Goal: Task Accomplishment & Management: Manage account settings

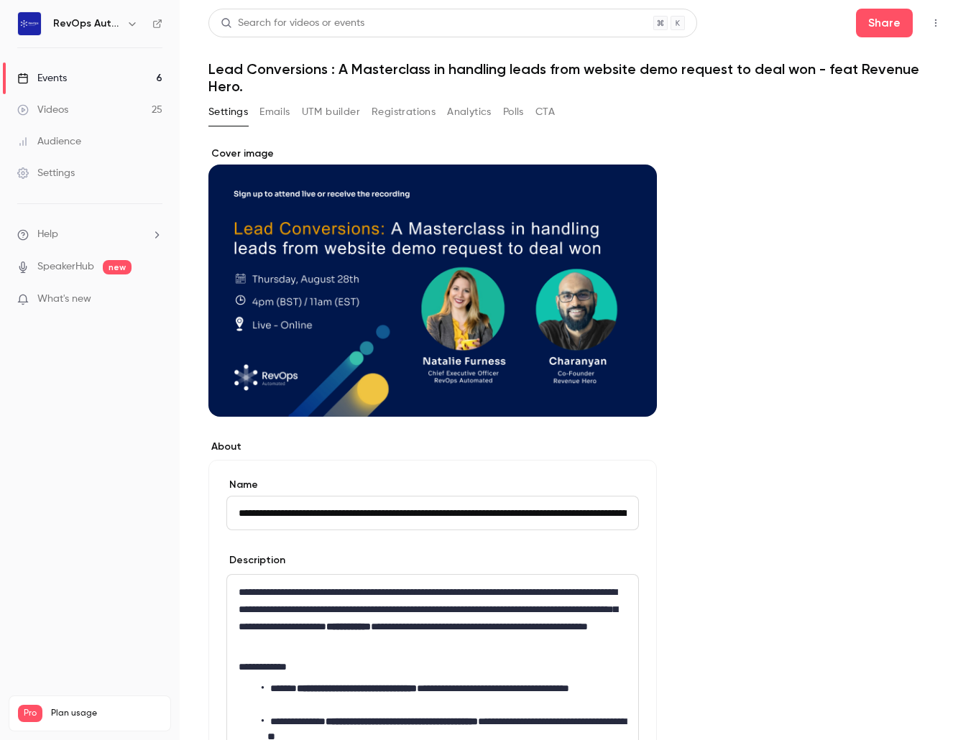
click at [66, 75] on div "Events" at bounding box center [42, 78] width 50 height 14
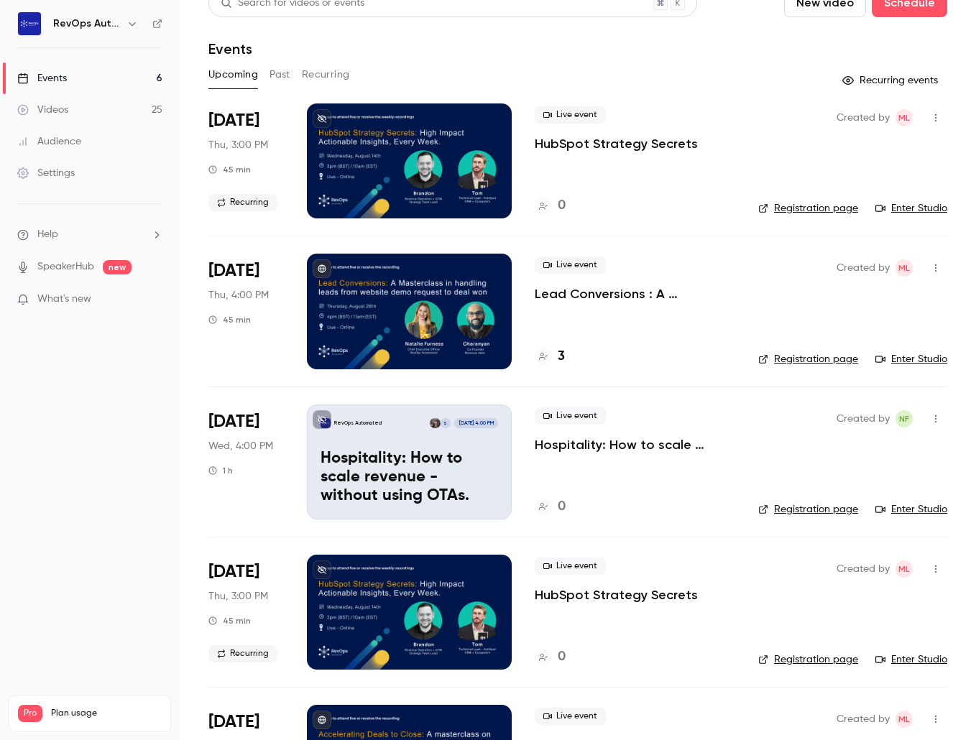
click at [561, 358] on h4 "3" at bounding box center [561, 356] width 7 height 19
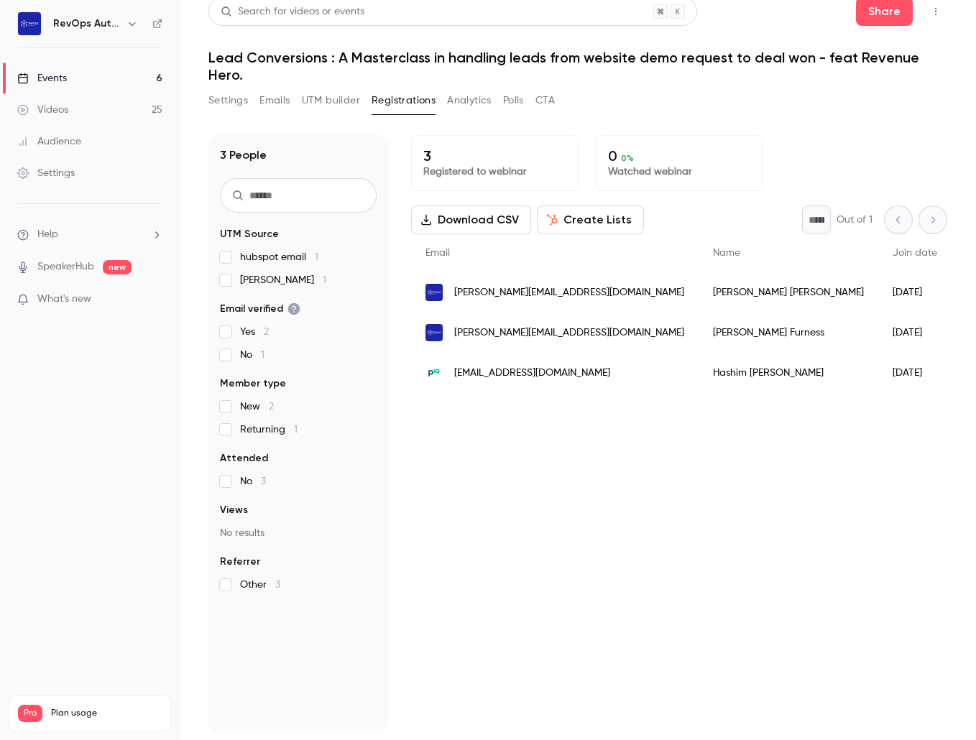
click at [63, 80] on div "Events" at bounding box center [42, 78] width 50 height 14
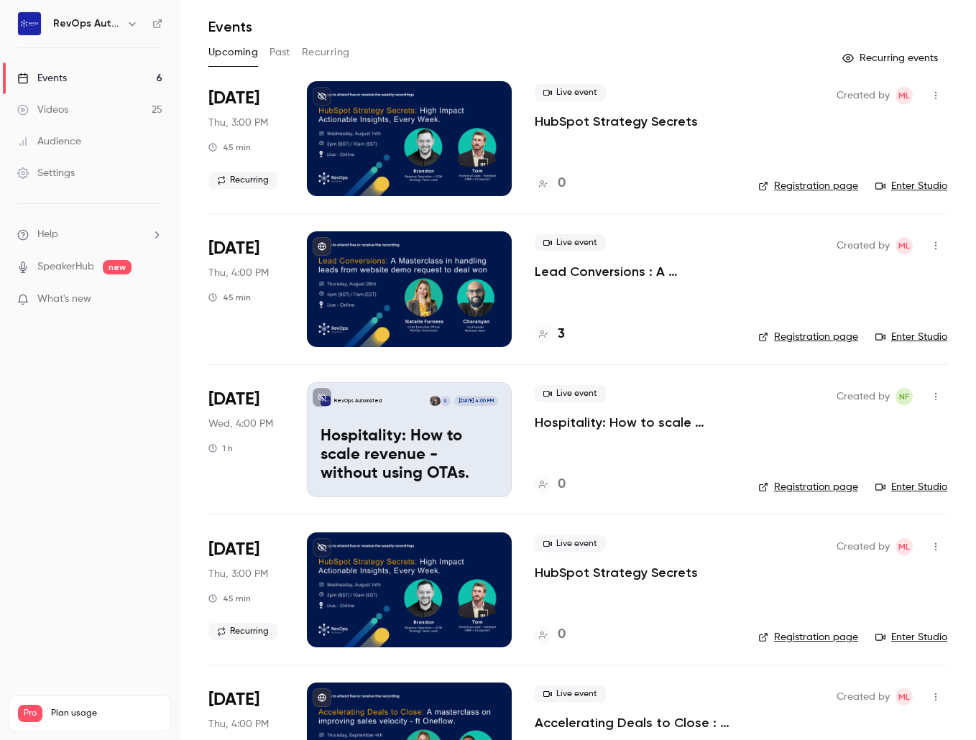
scroll to position [45, 0]
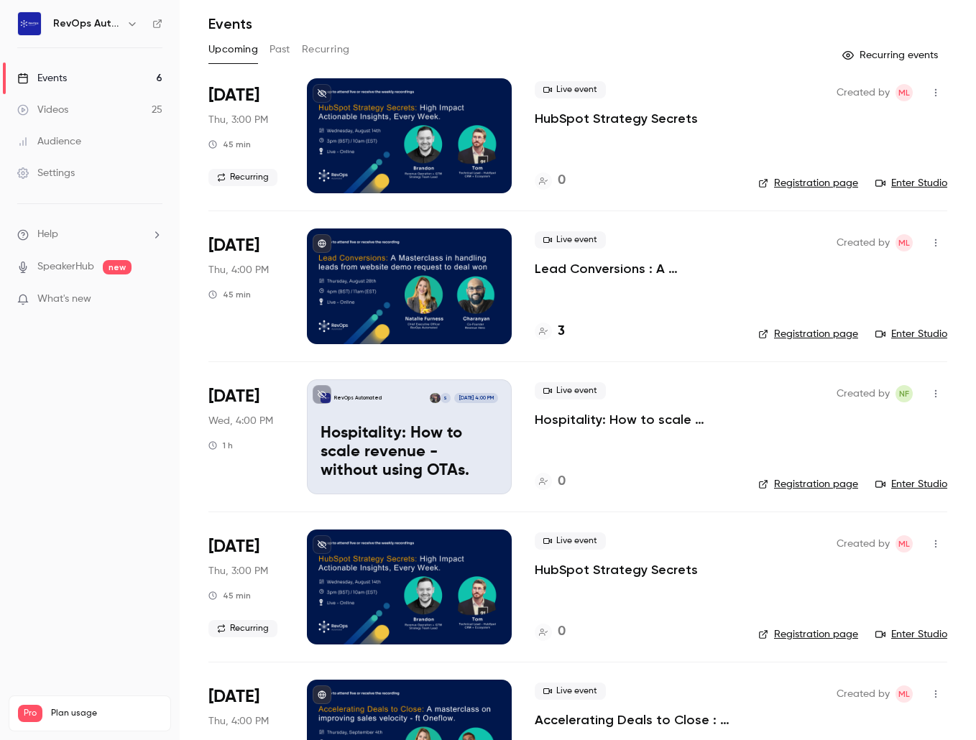
click at [937, 396] on icon "button" at bounding box center [935, 394] width 11 height 10
click at [846, 542] on div "Delete" at bounding box center [880, 542] width 109 height 14
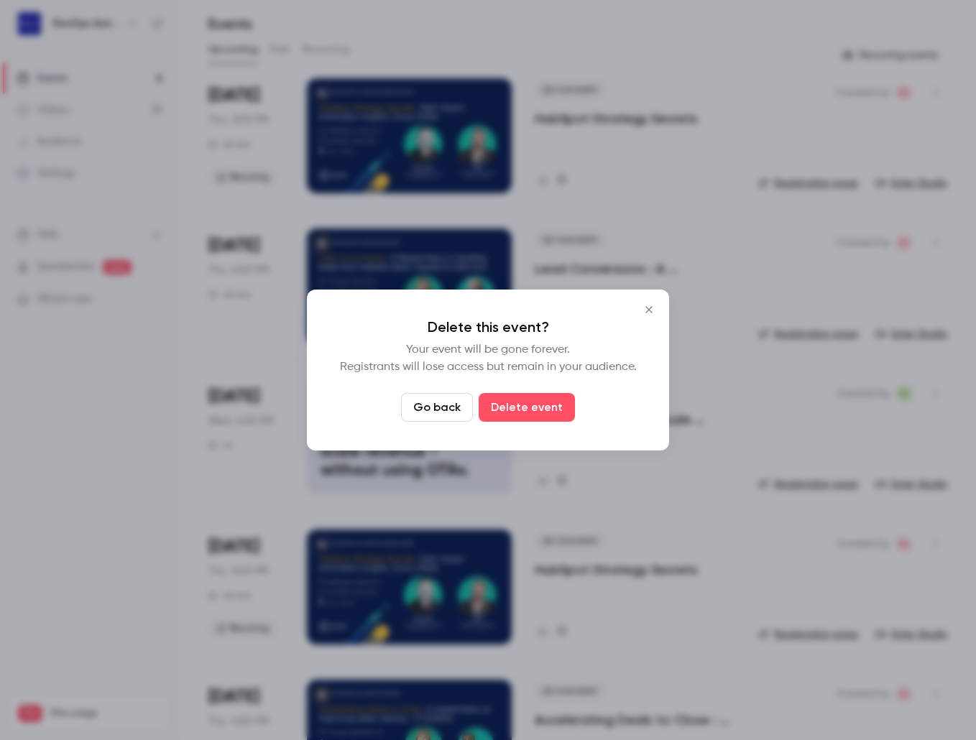
click at [650, 313] on icon "Close" at bounding box center [648, 309] width 17 height 11
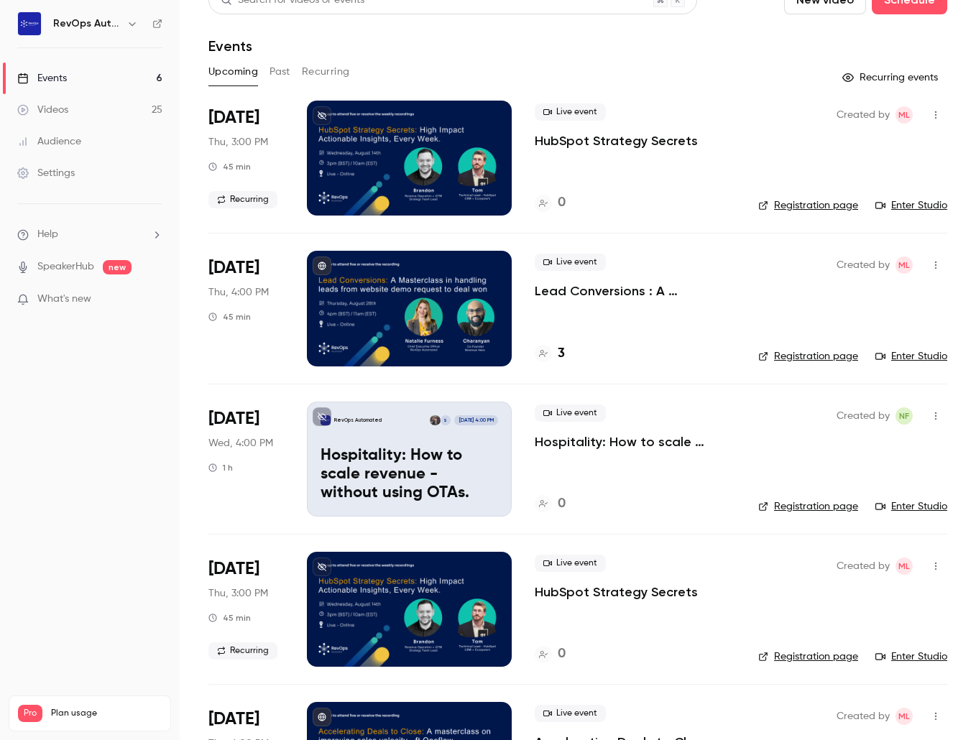
scroll to position [18, 0]
